Goal: Task Accomplishment & Management: Use online tool/utility

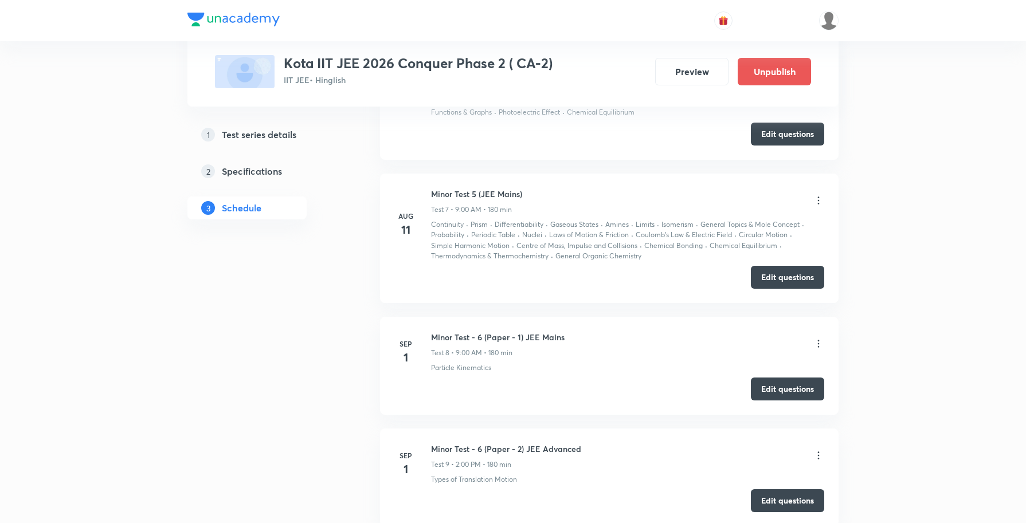
scroll to position [1677, 0]
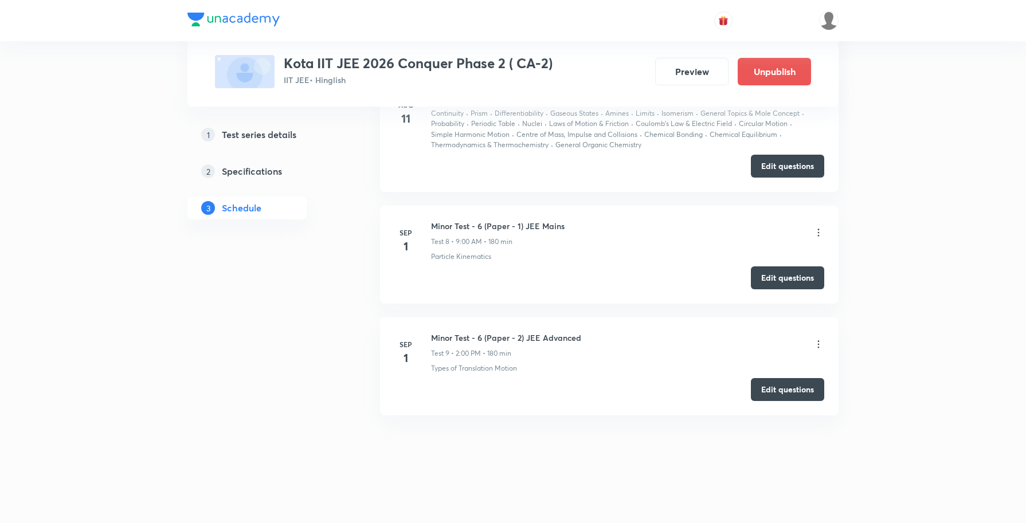
click at [818, 345] on icon at bounding box center [819, 344] width 2 height 7
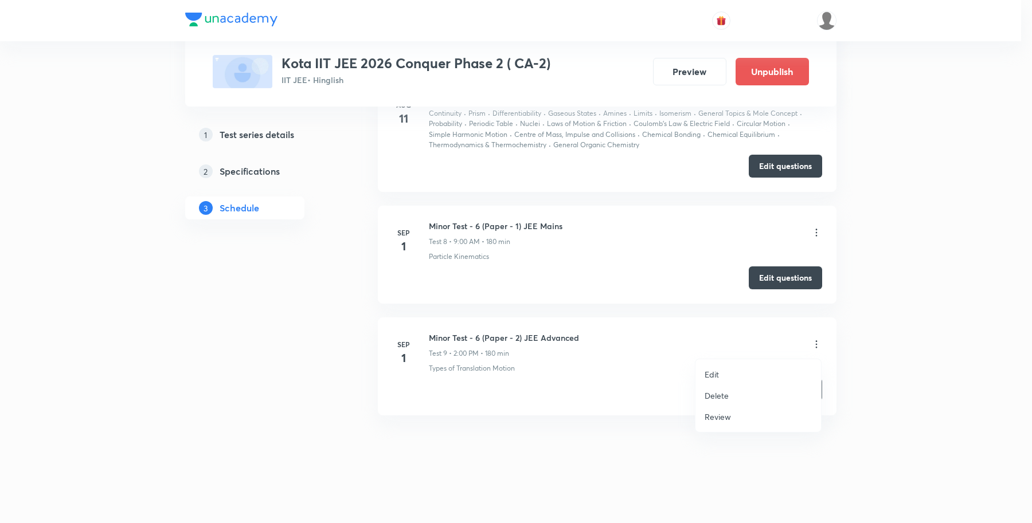
click at [718, 420] on p "Review" at bounding box center [717, 417] width 26 height 12
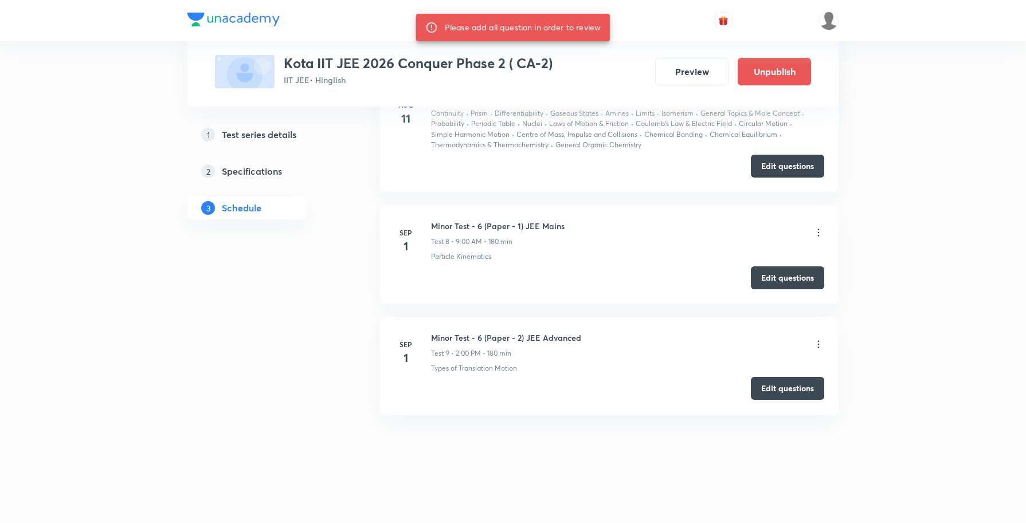
click at [783, 386] on button "Edit questions" at bounding box center [787, 388] width 73 height 23
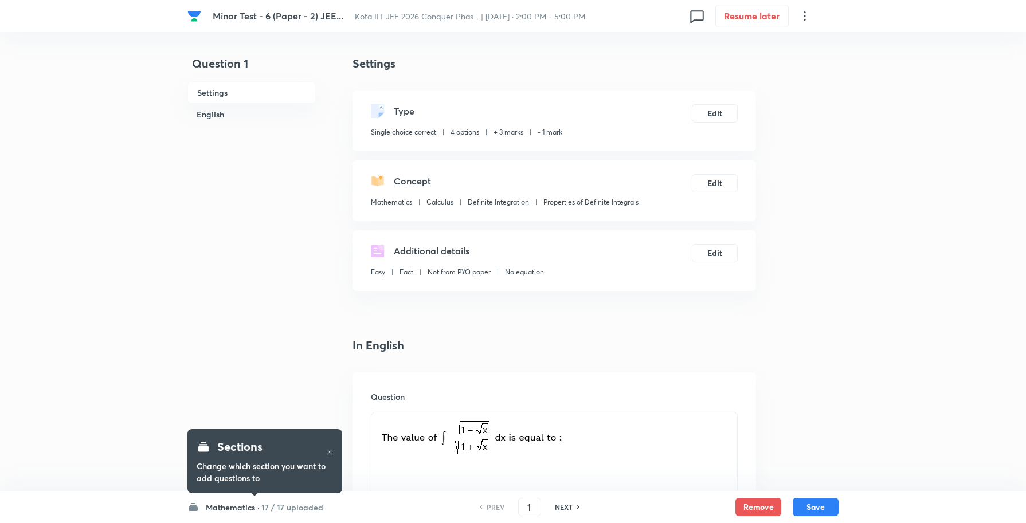
click at [227, 507] on h6 "Mathematics ·" at bounding box center [233, 507] width 54 height 12
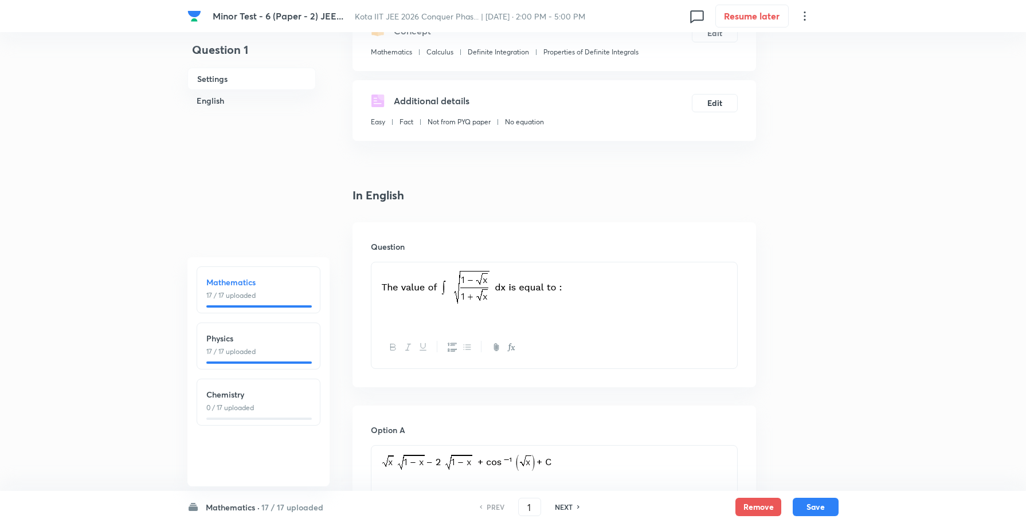
scroll to position [143, 0]
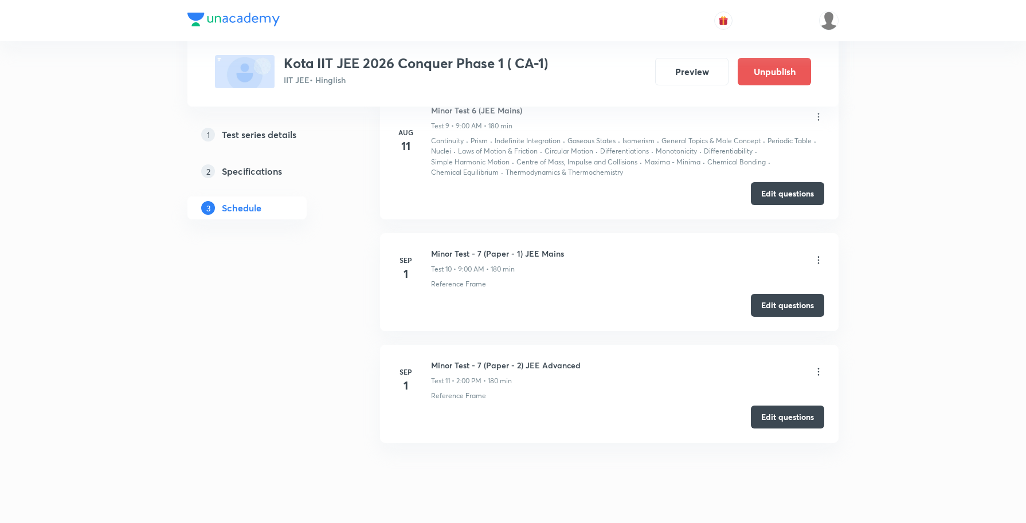
scroll to position [1934, 0]
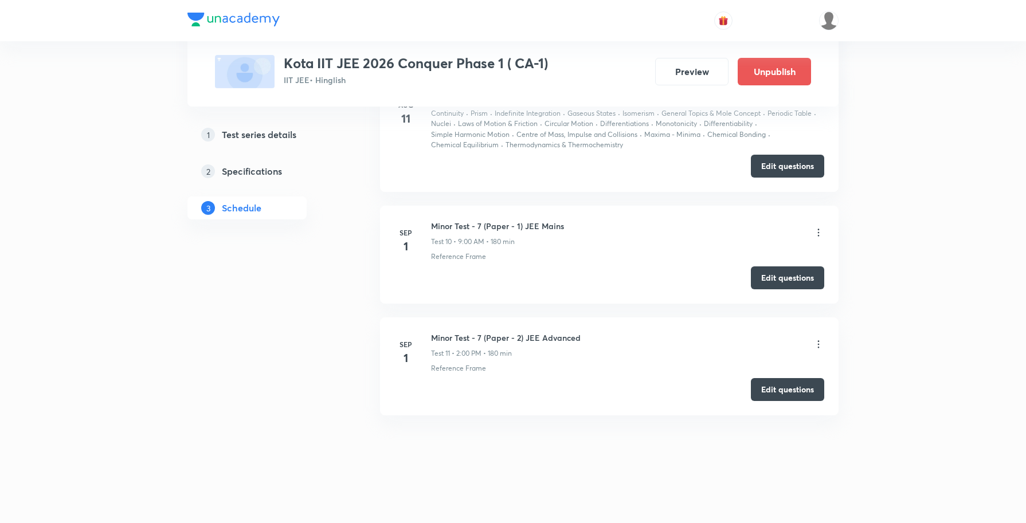
click at [818, 233] on icon at bounding box center [818, 232] width 11 height 11
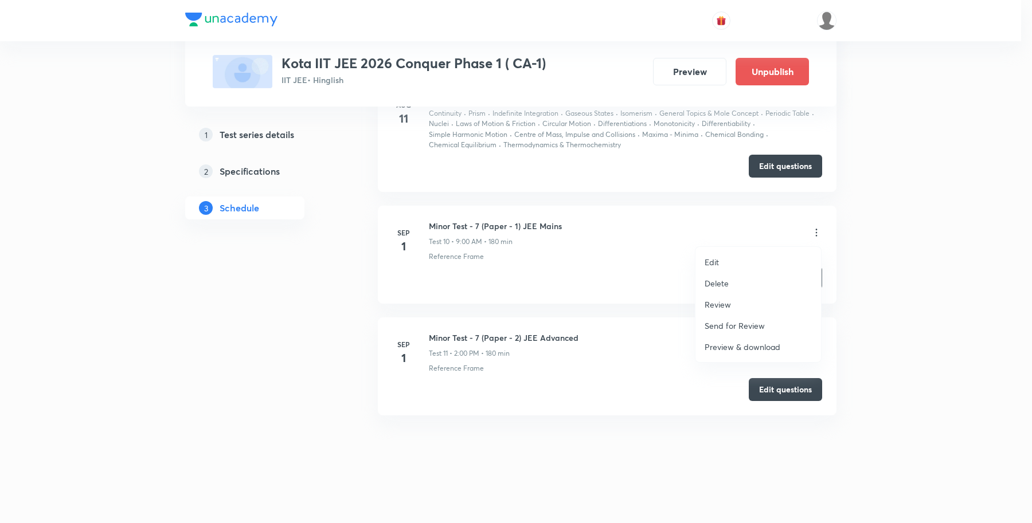
click at [726, 307] on p "Review" at bounding box center [717, 305] width 26 height 12
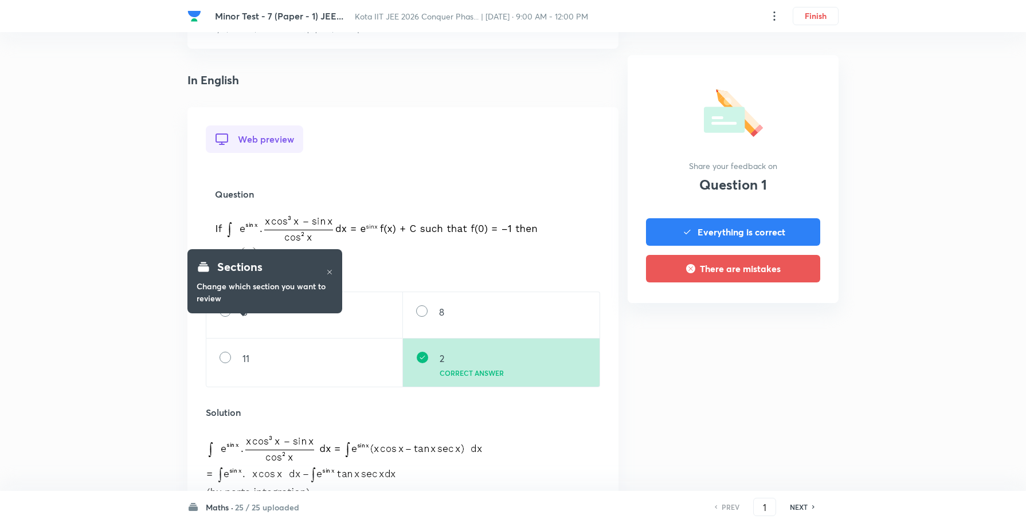
scroll to position [287, 0]
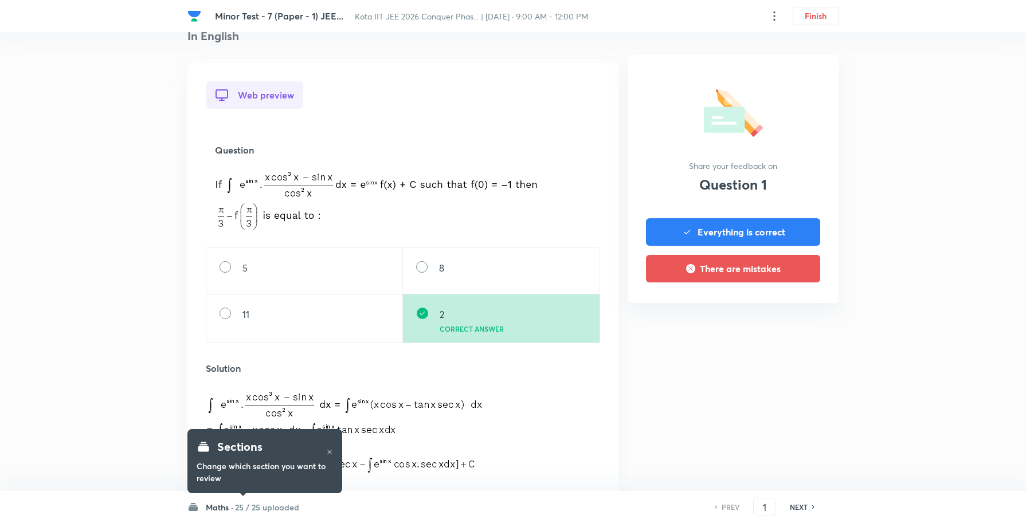
click at [242, 514] on div "Maths · 25 / 25 uploaded PREV 1 ​ NEXT" at bounding box center [512, 507] width 651 height 32
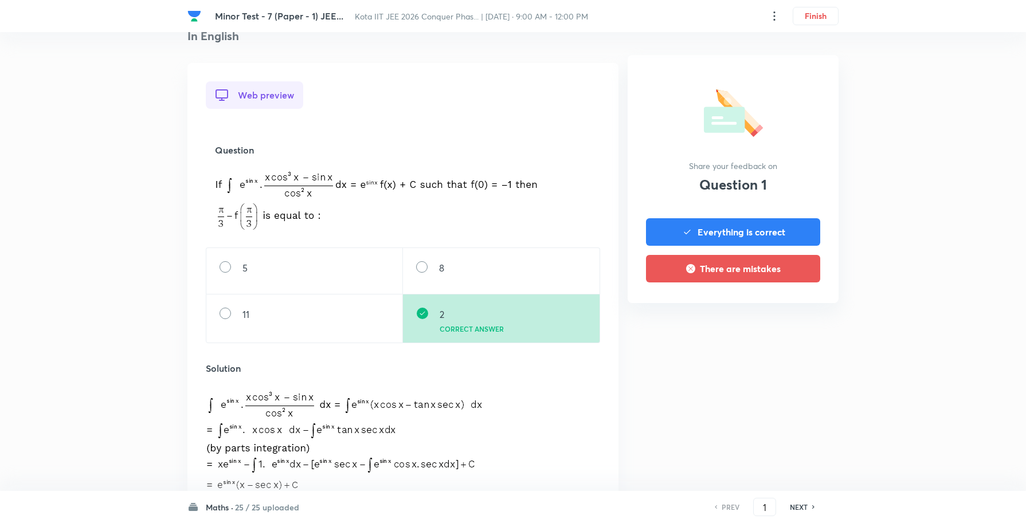
click at [242, 508] on h6 "25 / 25 uploaded" at bounding box center [267, 507] width 64 height 12
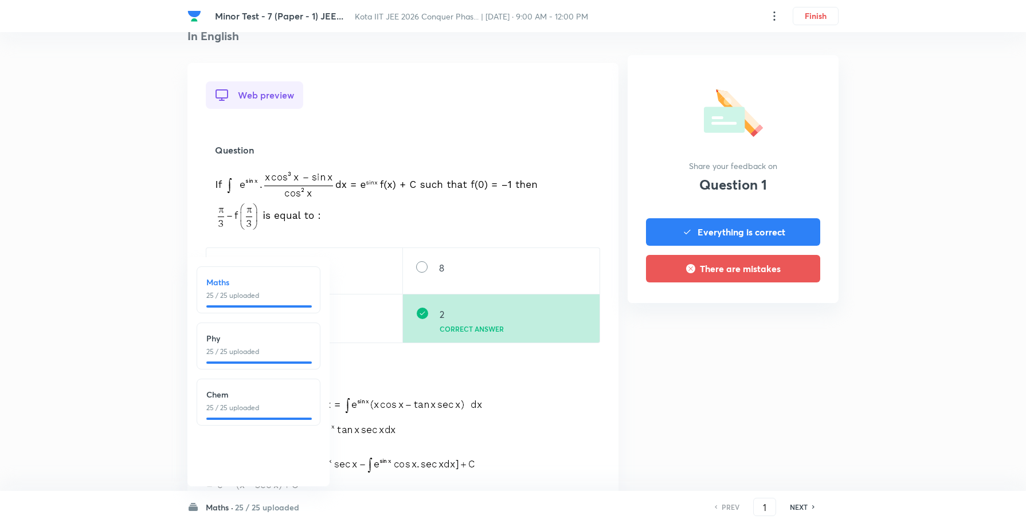
click at [892, 325] on div "Minor Test - 7 (Paper - 1) JEE... Kota IIT JEE 2026 Conquer Phas... | Sep 1, 20…" at bounding box center [513, 427] width 1026 height 1318
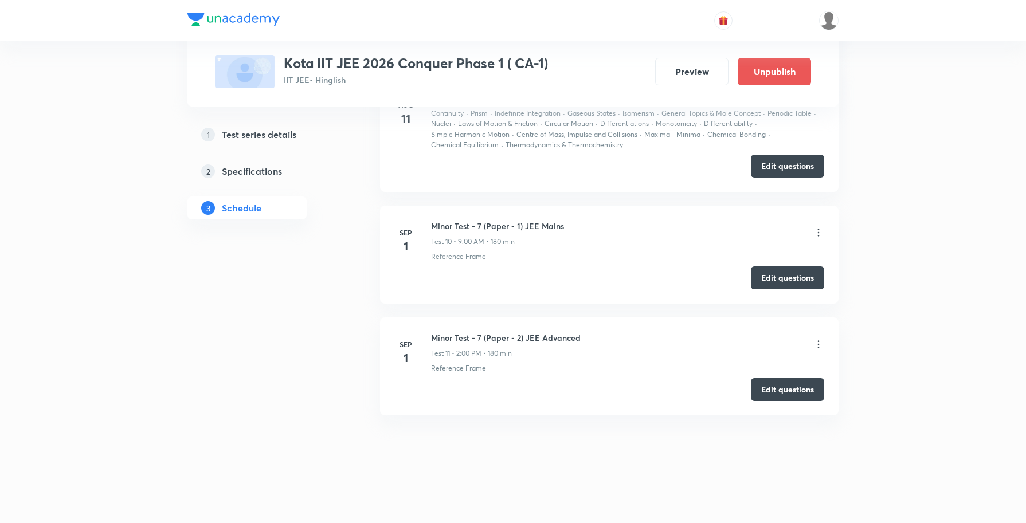
scroll to position [1934, 0]
click at [818, 343] on icon at bounding box center [818, 344] width 11 height 11
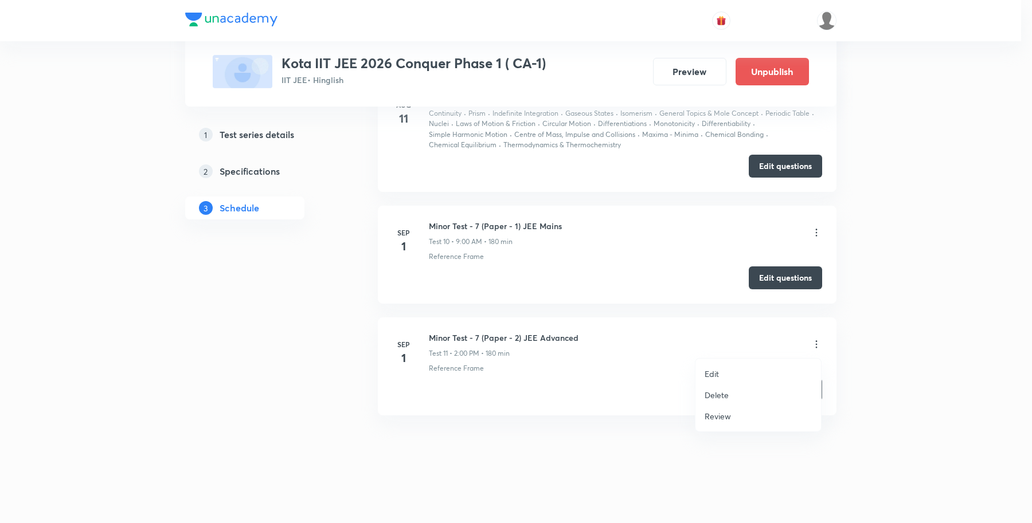
click at [723, 419] on p "Review" at bounding box center [717, 416] width 26 height 12
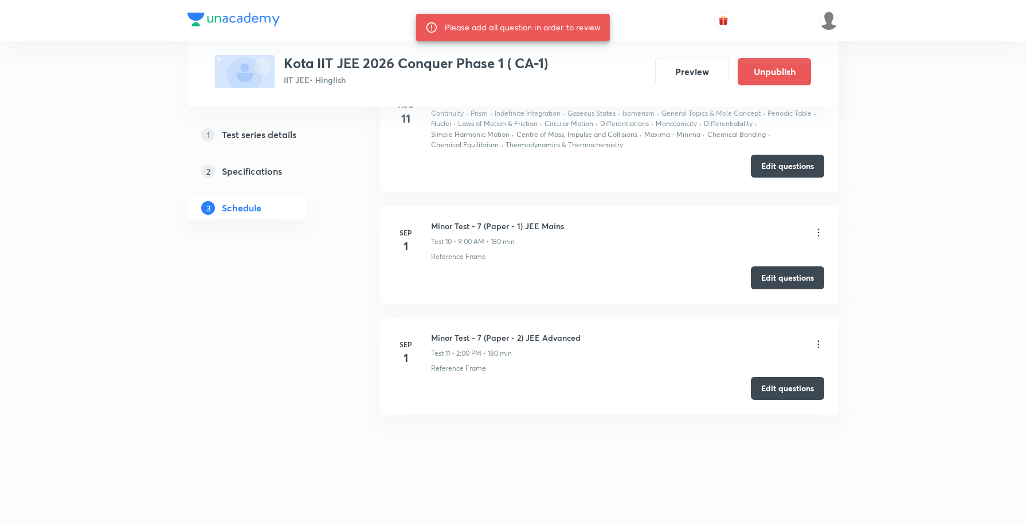
click at [781, 390] on button "Edit questions" at bounding box center [787, 388] width 73 height 23
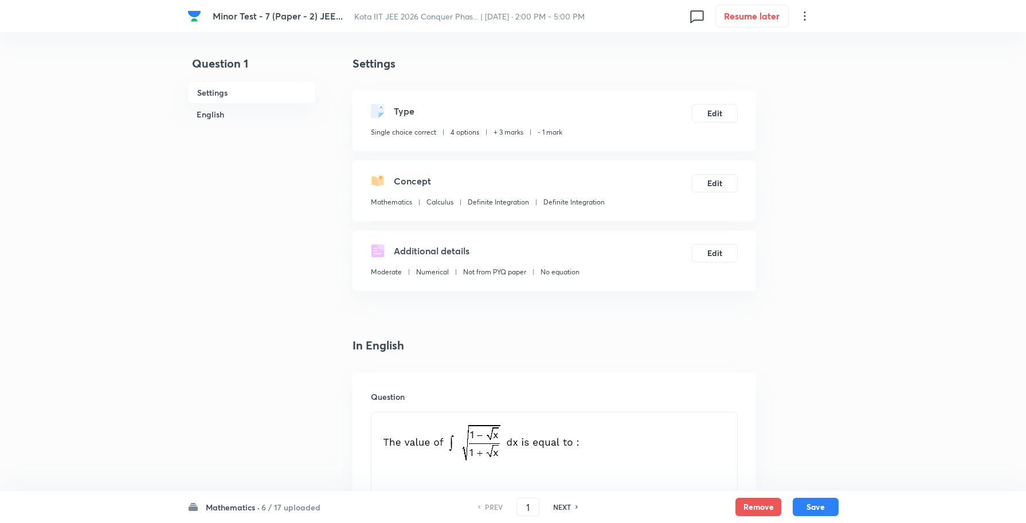
click at [231, 511] on h6 "Mathematics ·" at bounding box center [233, 507] width 54 height 12
